Goal: Task Accomplishment & Management: Use online tool/utility

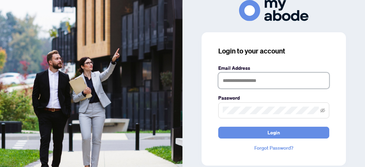
click at [242, 78] on input "text" at bounding box center [273, 81] width 111 height 16
type input "**********"
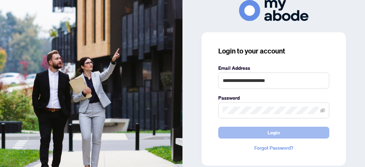
click at [276, 132] on span "Login" at bounding box center [274, 132] width 13 height 11
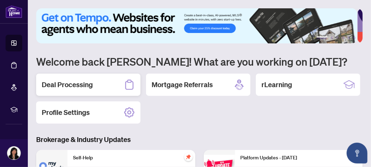
click at [83, 88] on h2 "Deal Processing" at bounding box center [67, 85] width 51 height 10
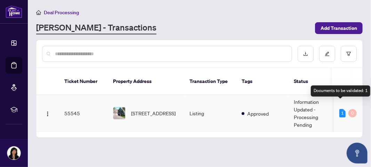
click at [339, 109] on div "1" at bounding box center [342, 113] width 6 height 8
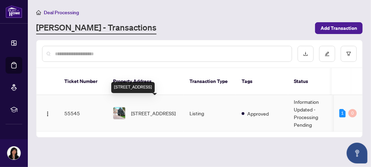
click at [145, 109] on span "[STREET_ADDRESS]" at bounding box center [153, 113] width 44 height 8
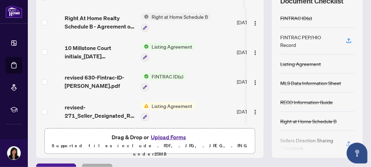
scroll to position [123, 0]
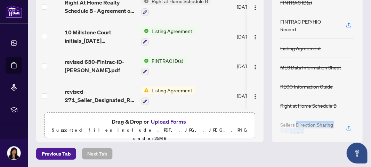
drag, startPoint x: 291, startPoint y: 117, endPoint x: 290, endPoint y: 148, distance: 30.9
click at [290, 148] on div "Deal Processing / View Transaction Transaction saved 6 hours ago Ticket #: 5554…" at bounding box center [199, 22] width 332 height 274
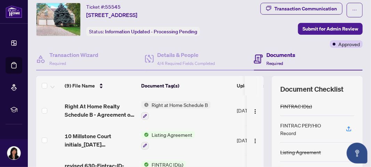
scroll to position [0, 0]
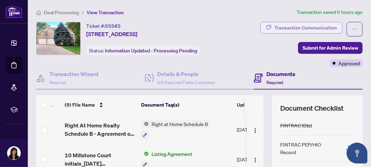
click at [309, 26] on div "Transaction Communication" at bounding box center [305, 27] width 63 height 11
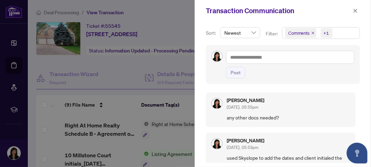
click at [185, 93] on div at bounding box center [185, 83] width 371 height 167
click at [356, 11] on icon "close" at bounding box center [354, 10] width 5 height 5
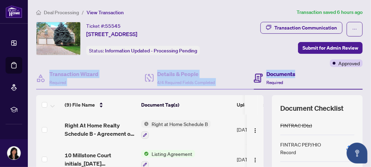
drag, startPoint x: 364, startPoint y: 63, endPoint x: 368, endPoint y: 75, distance: 13.5
click at [368, 75] on main "Deal Processing / View Transaction Transaction saved 6 hours ago Ticket #: 5554…" at bounding box center [199, 83] width 343 height 167
